Goal: Transaction & Acquisition: Purchase product/service

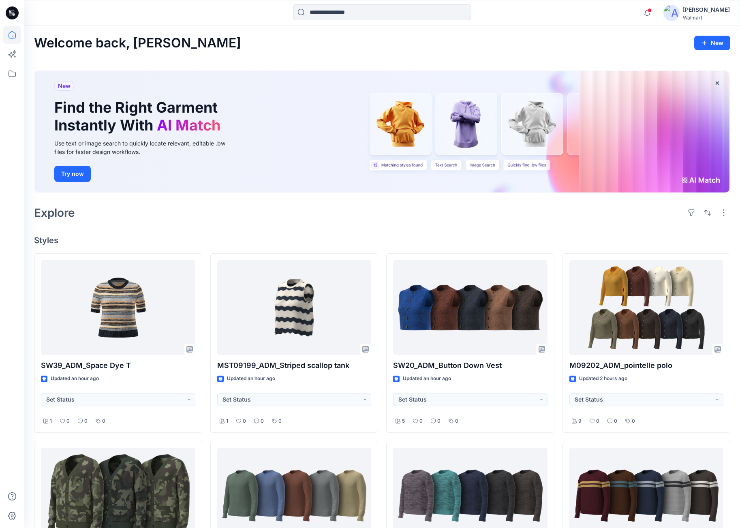
click at [14, 471] on div at bounding box center [12, 277] width 18 height 502
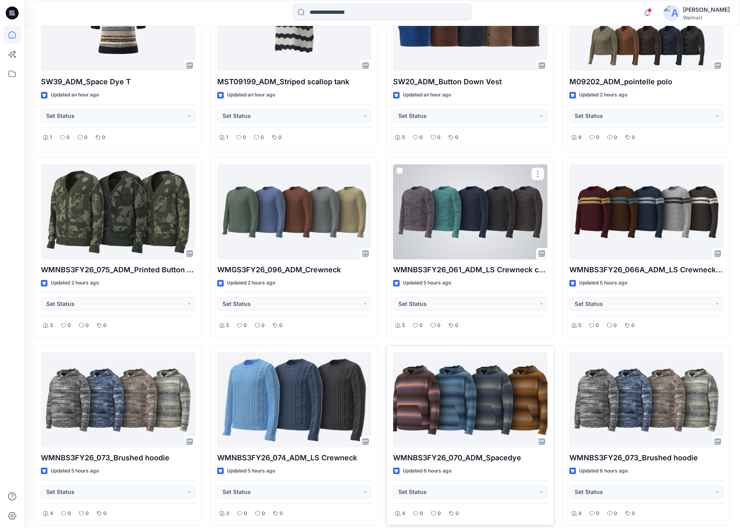
scroll to position [319, 0]
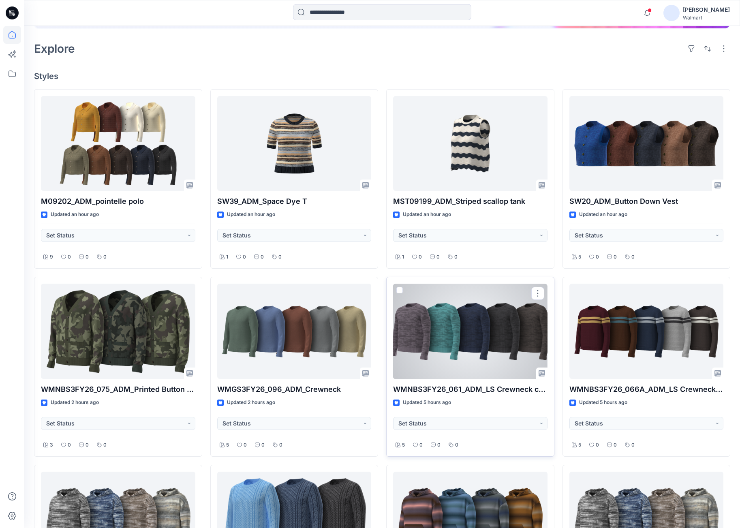
scroll to position [203, 0]
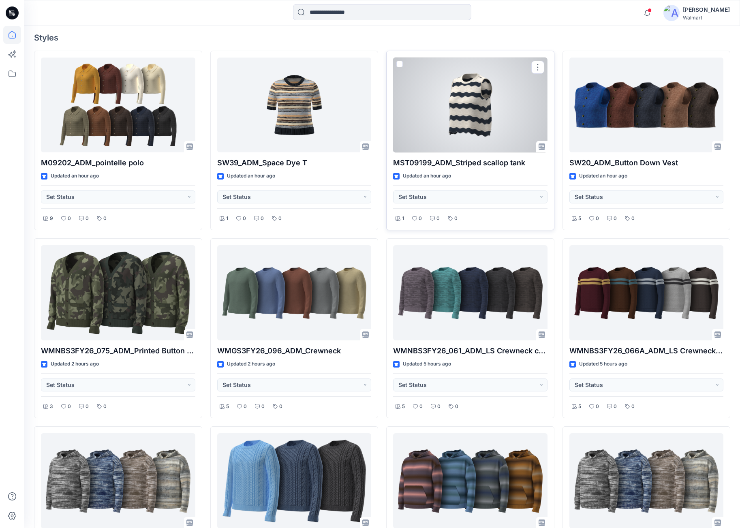
click at [458, 120] on div at bounding box center [470, 105] width 154 height 95
